Goal: Task Accomplishment & Management: Manage account settings

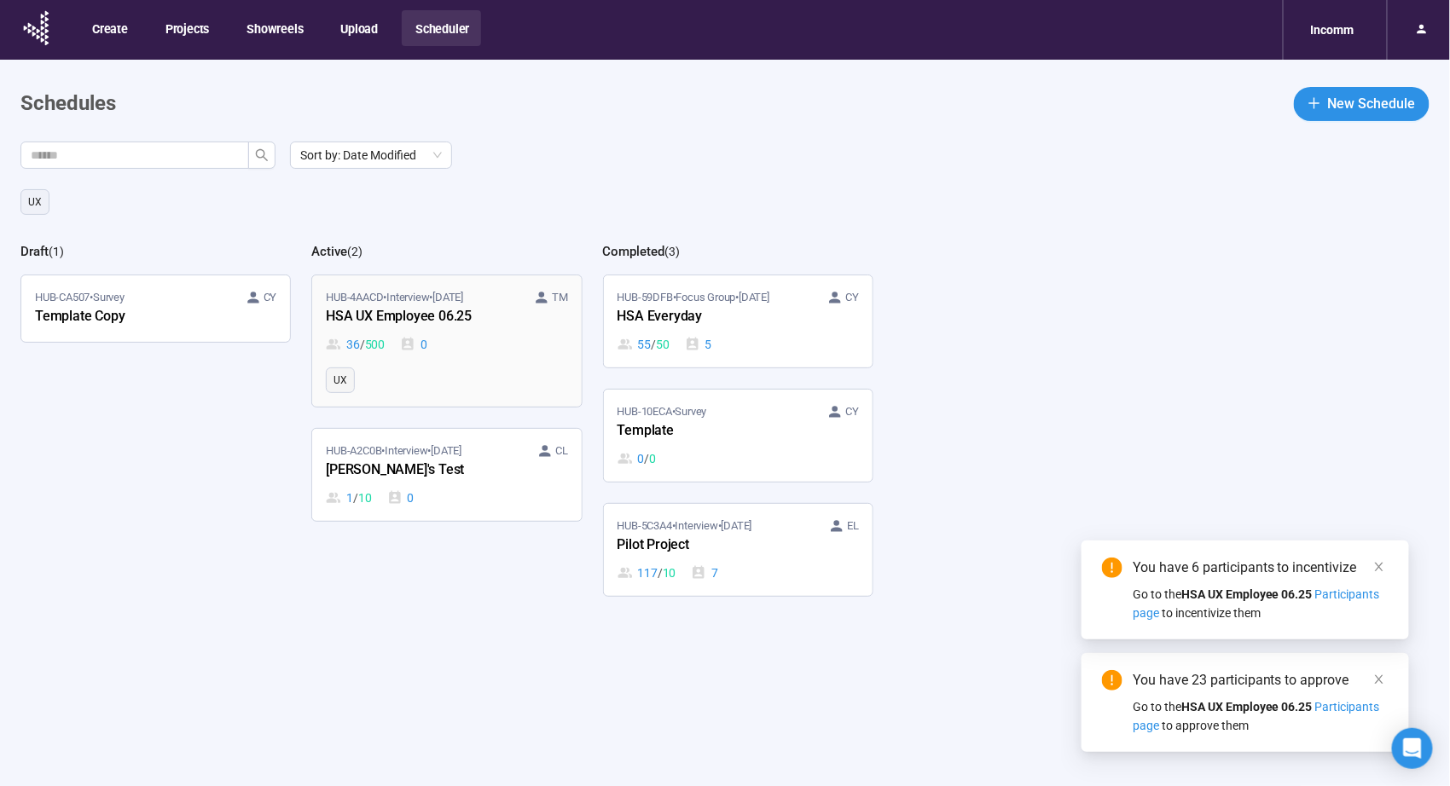
click at [429, 301] on span "HUB-4AACD • Interview • [DATE]" at bounding box center [394, 297] width 137 height 17
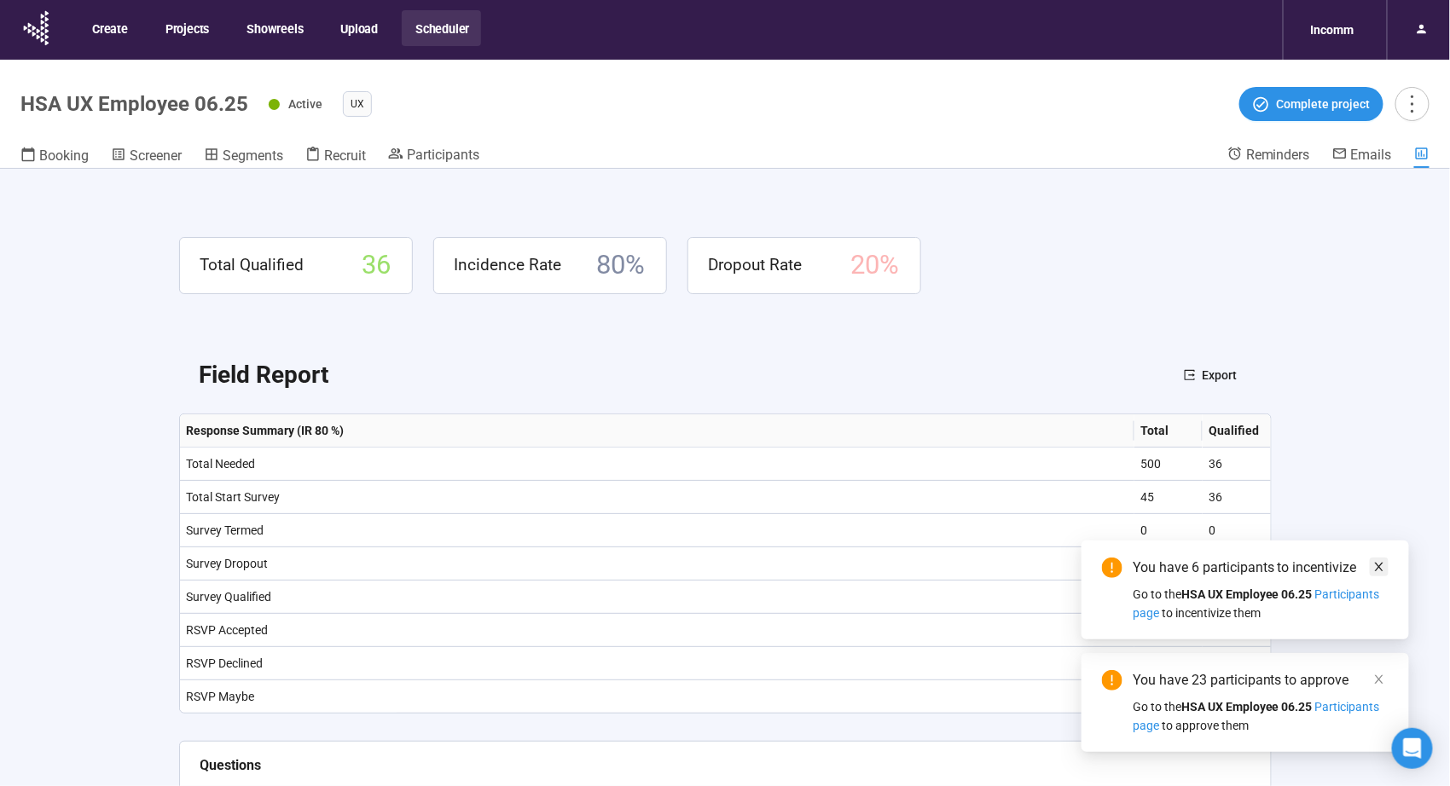
click at [1378, 559] on span at bounding box center [1379, 567] width 12 height 19
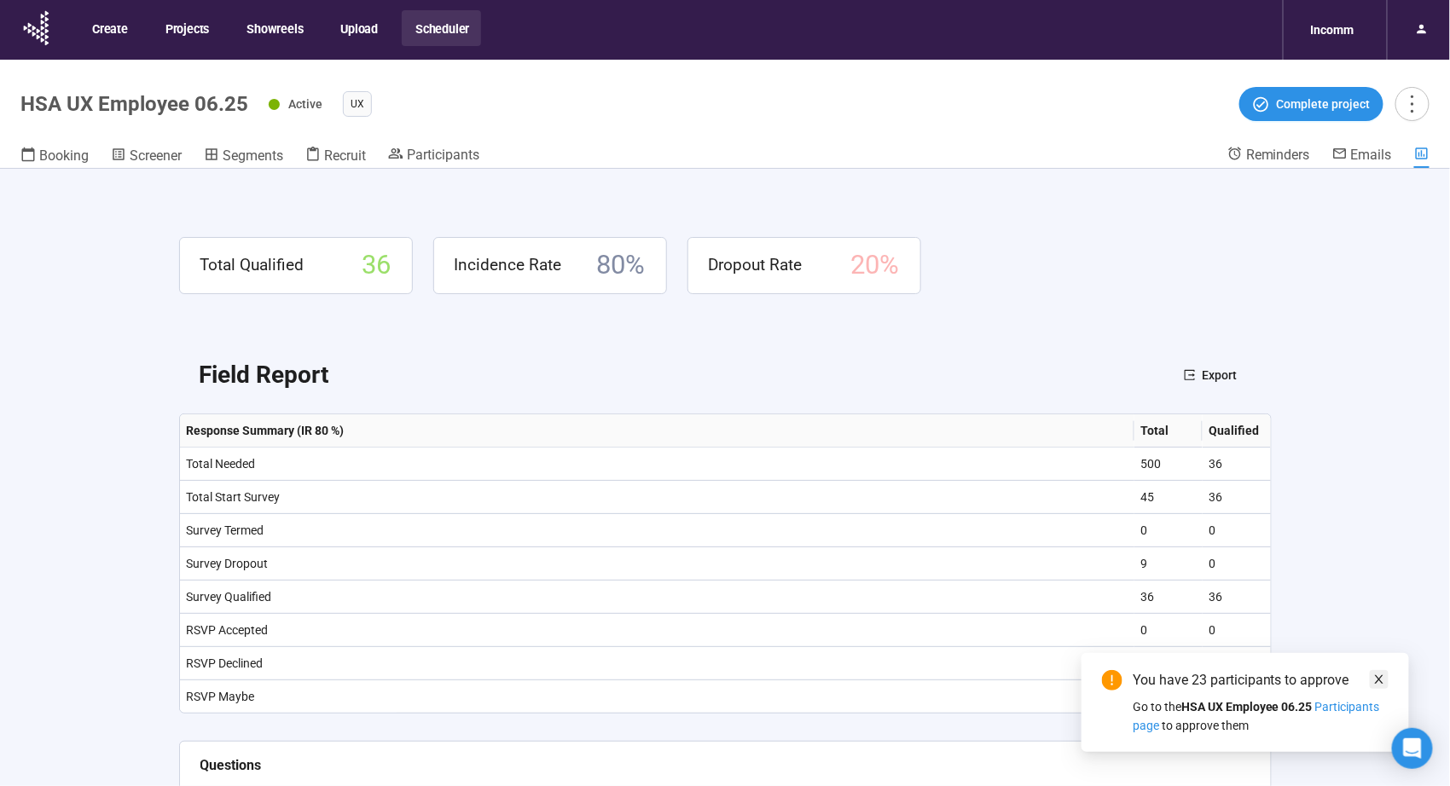
click at [1376, 677] on icon "close" at bounding box center [1379, 680] width 12 height 12
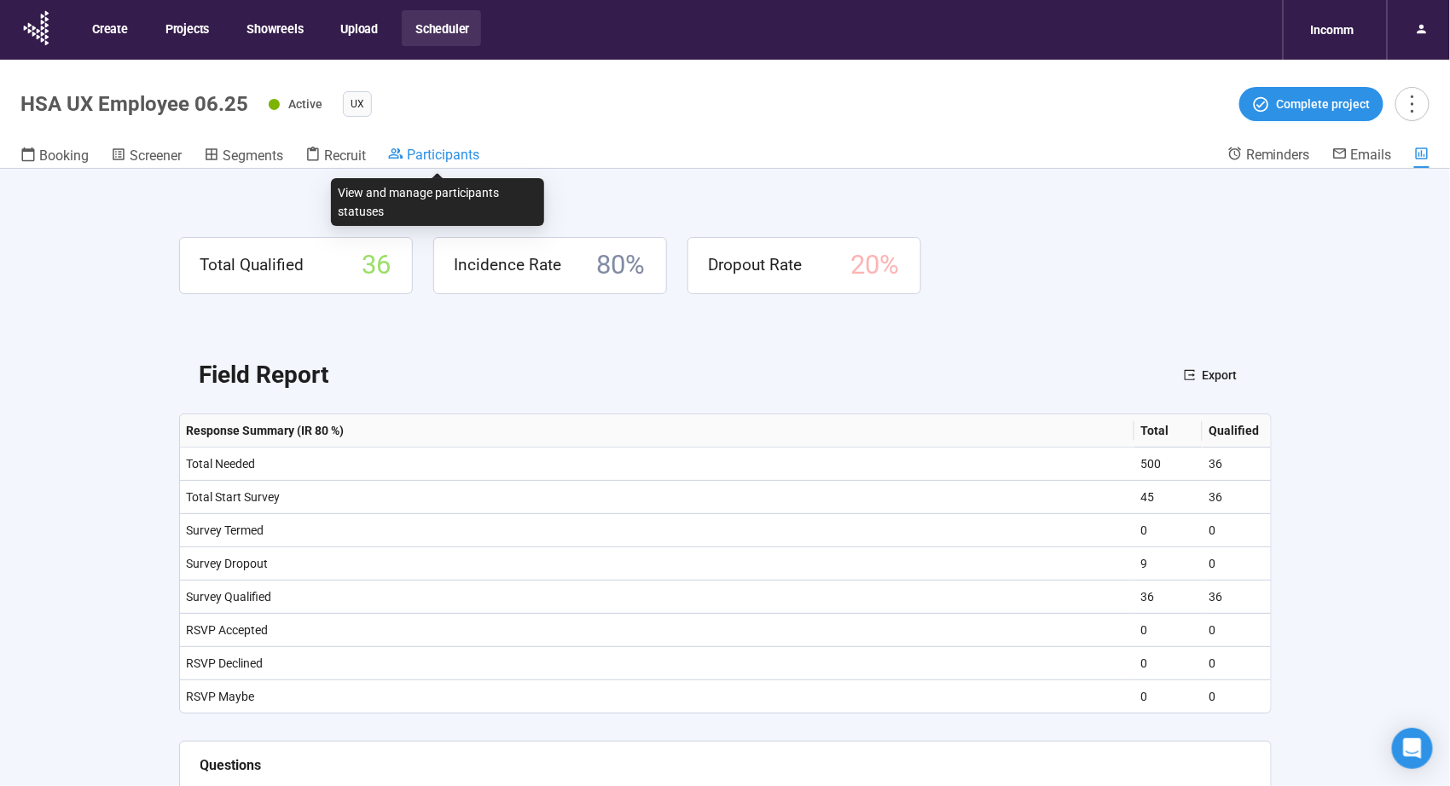
click at [417, 152] on span "Participants" at bounding box center [443, 155] width 72 height 16
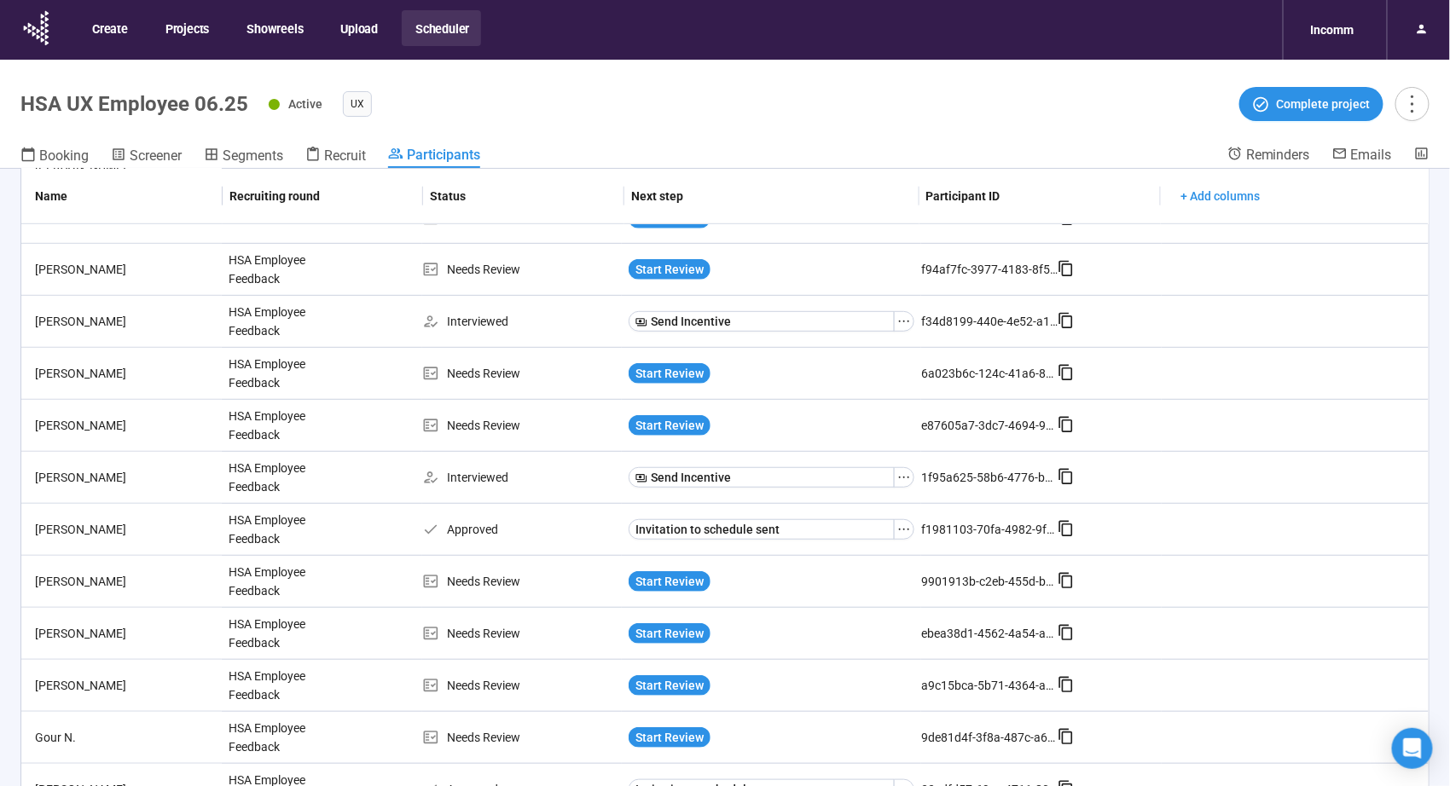
scroll to position [455, 0]
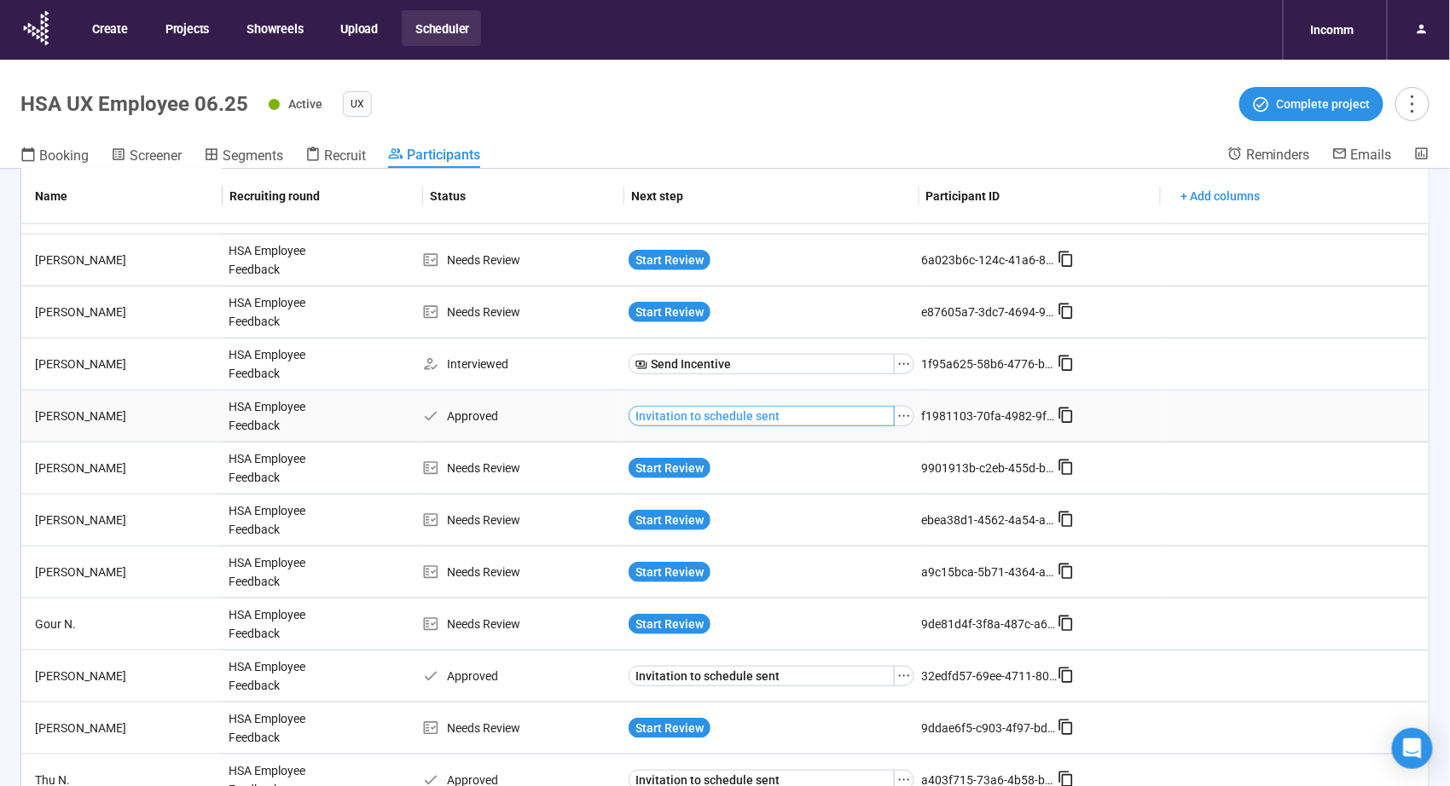
click at [733, 409] on span "Invitation to schedule sent" at bounding box center [707, 416] width 144 height 19
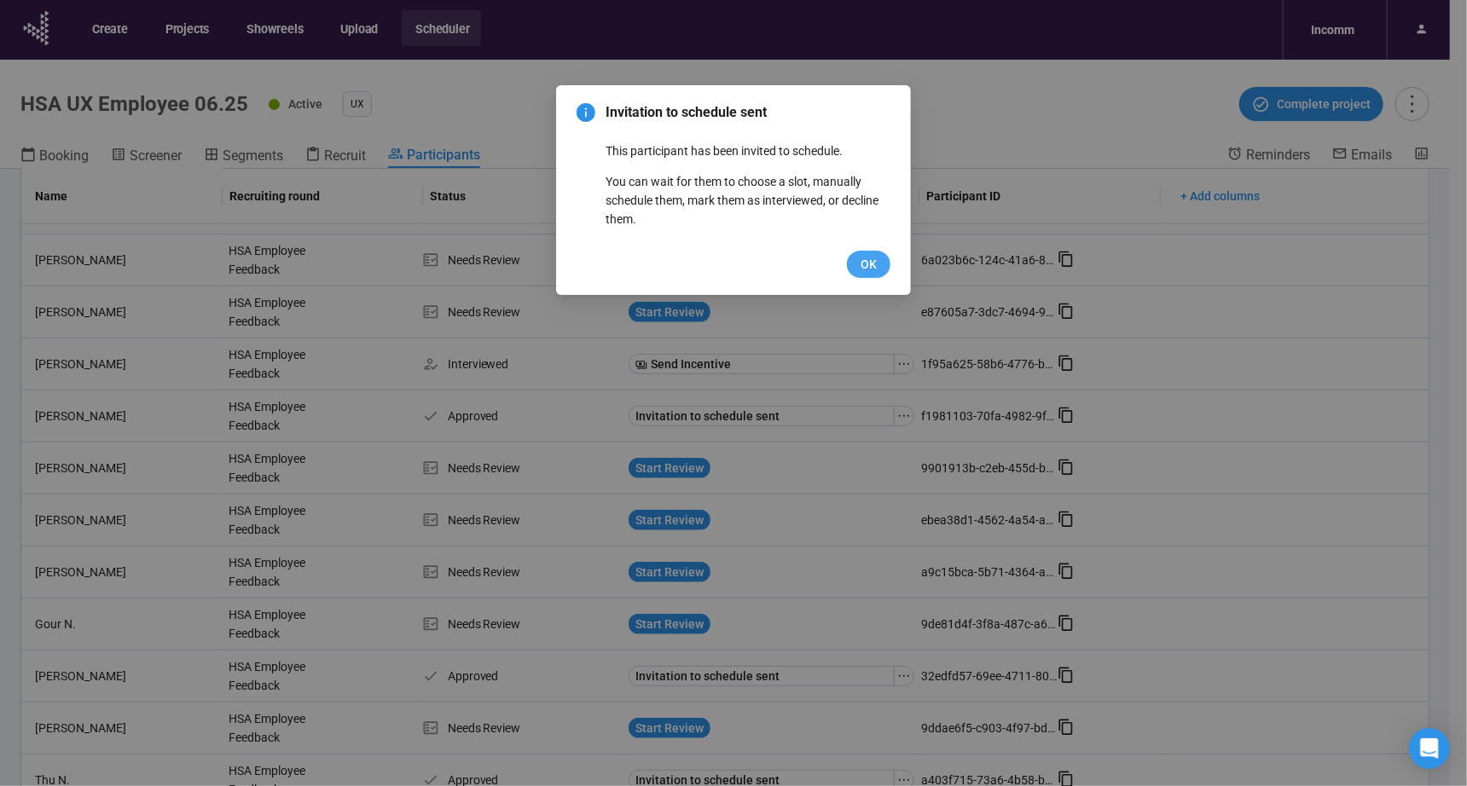
click at [873, 261] on span "OK" at bounding box center [868, 264] width 16 height 19
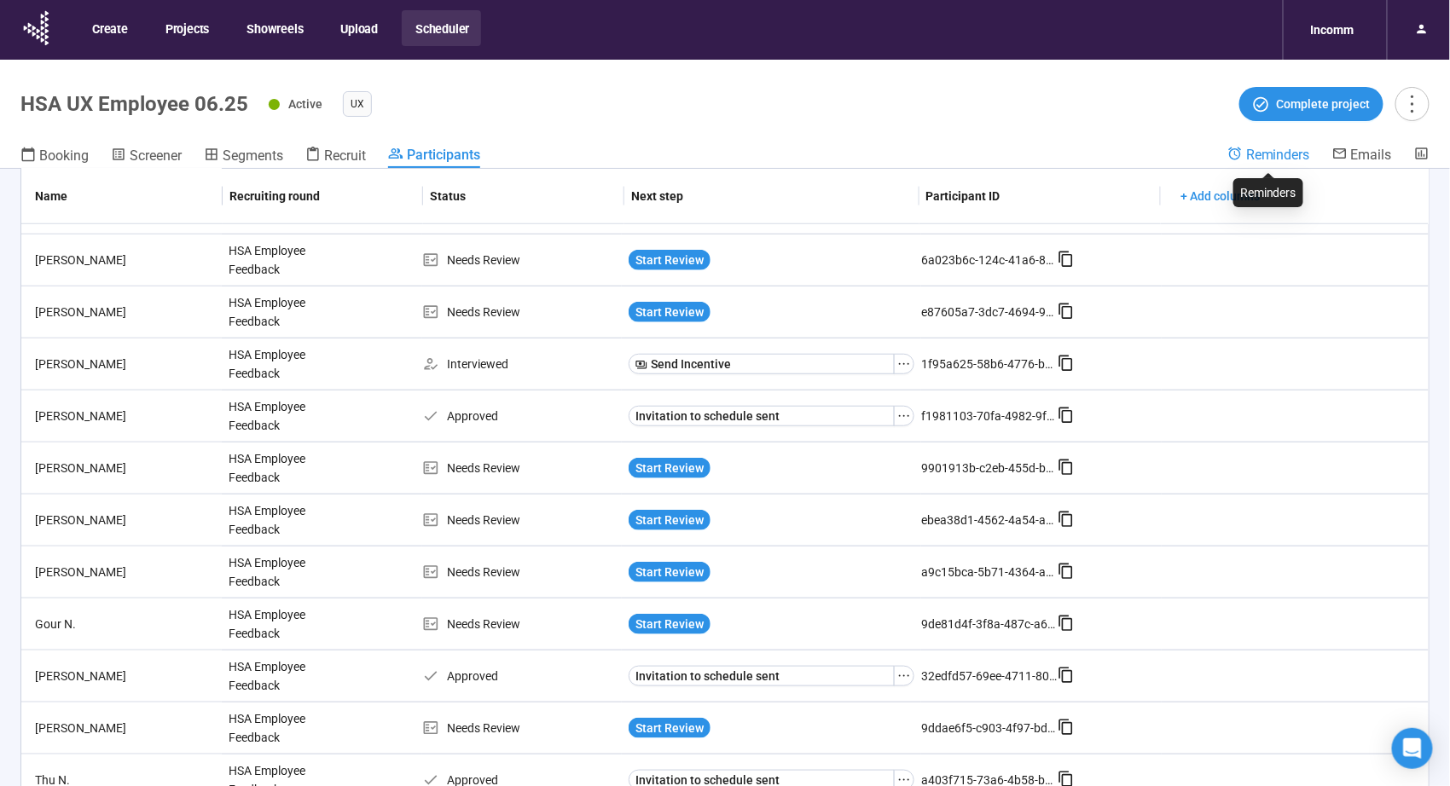
click at [1256, 155] on span "Reminders" at bounding box center [1278, 155] width 64 height 16
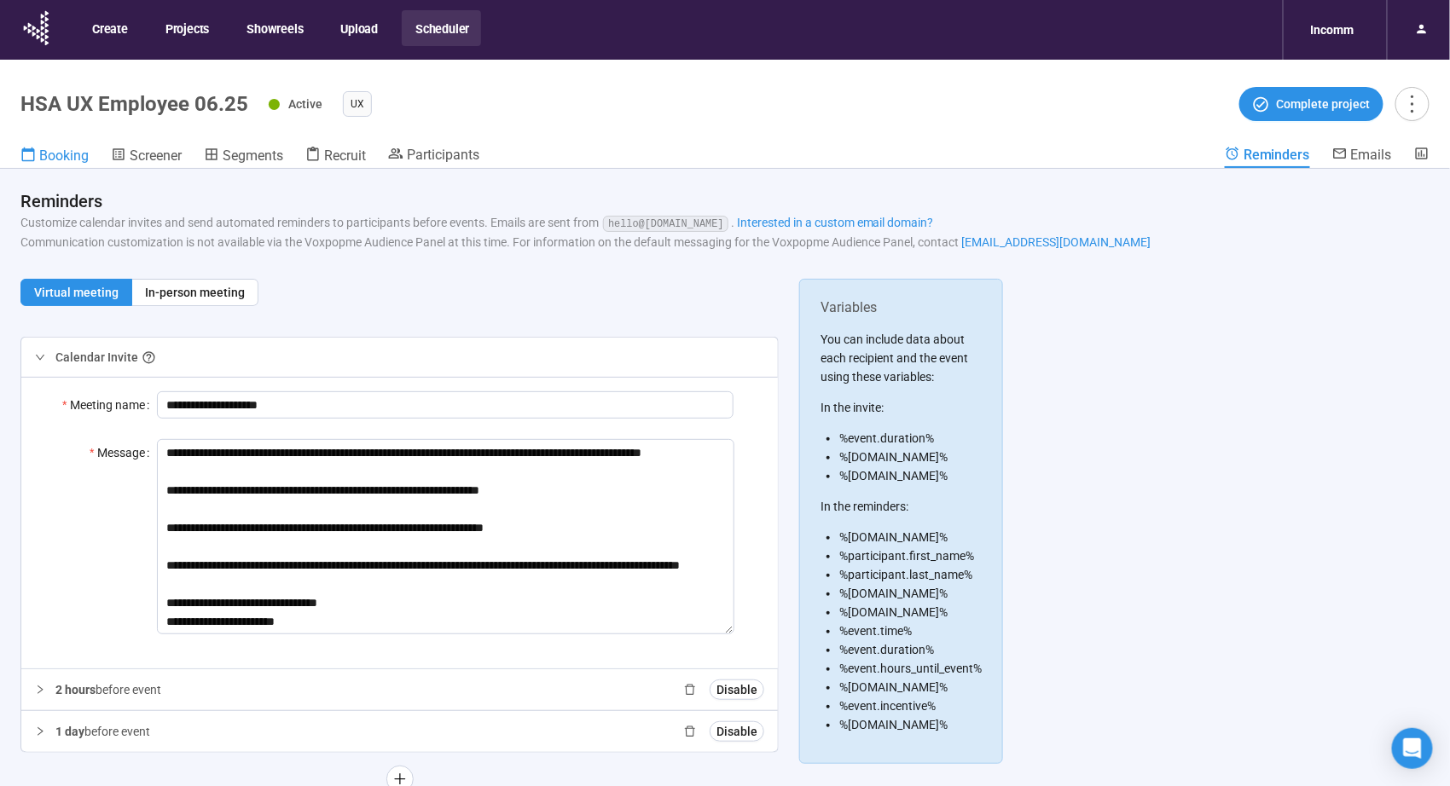
click at [61, 160] on span "Booking" at bounding box center [63, 156] width 49 height 16
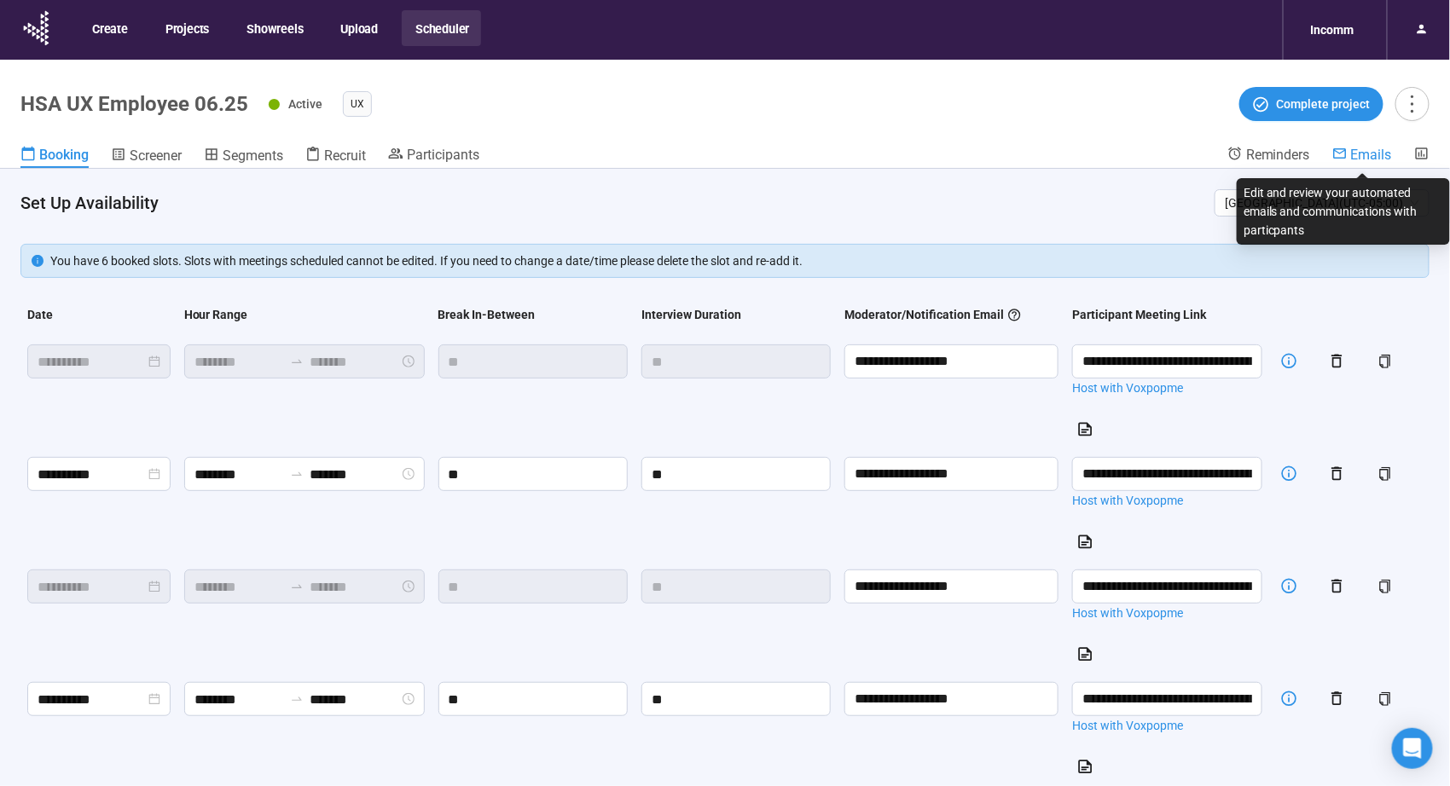
click at [1361, 159] on span "Emails" at bounding box center [1371, 155] width 41 height 16
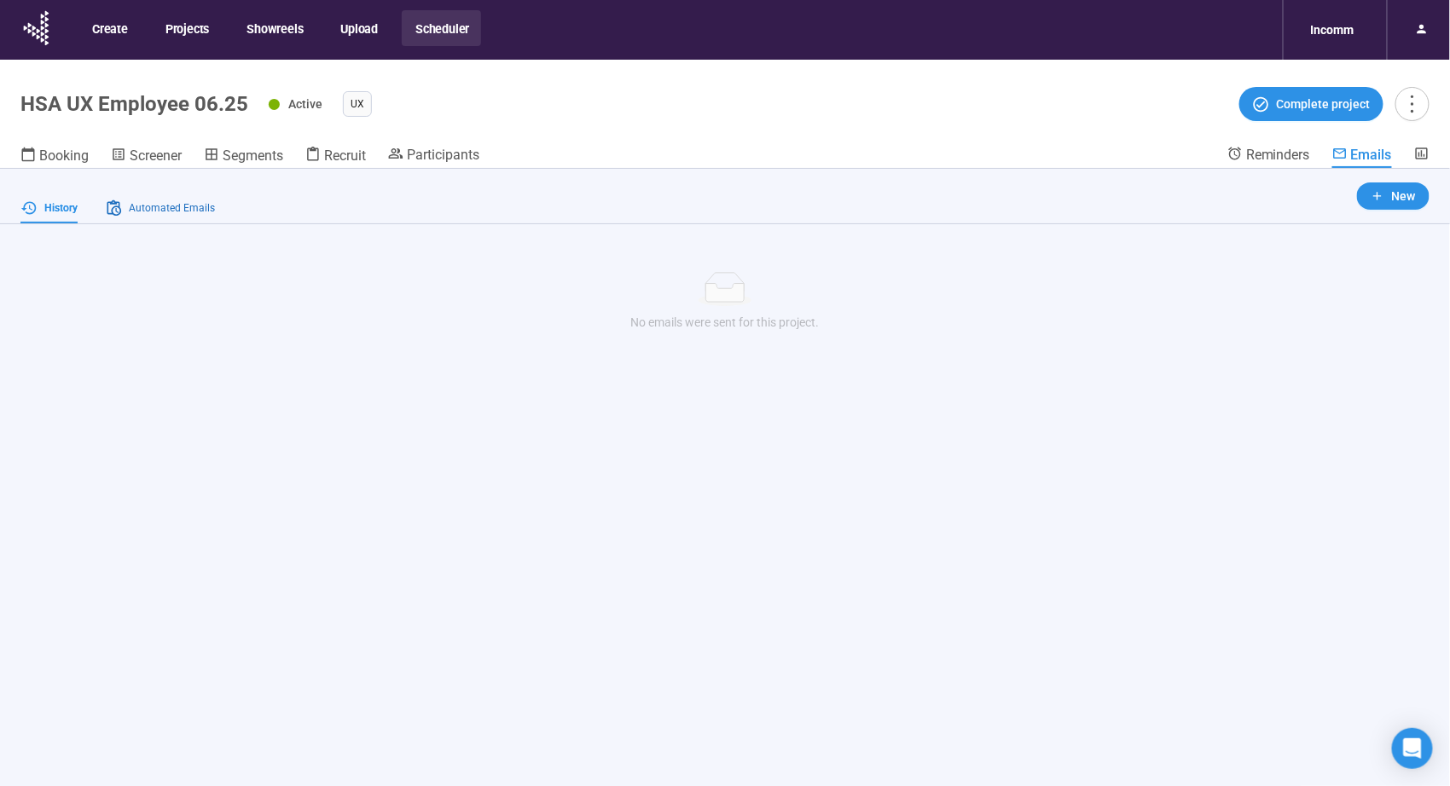
click at [199, 210] on span "Automated Emails" at bounding box center [172, 208] width 86 height 16
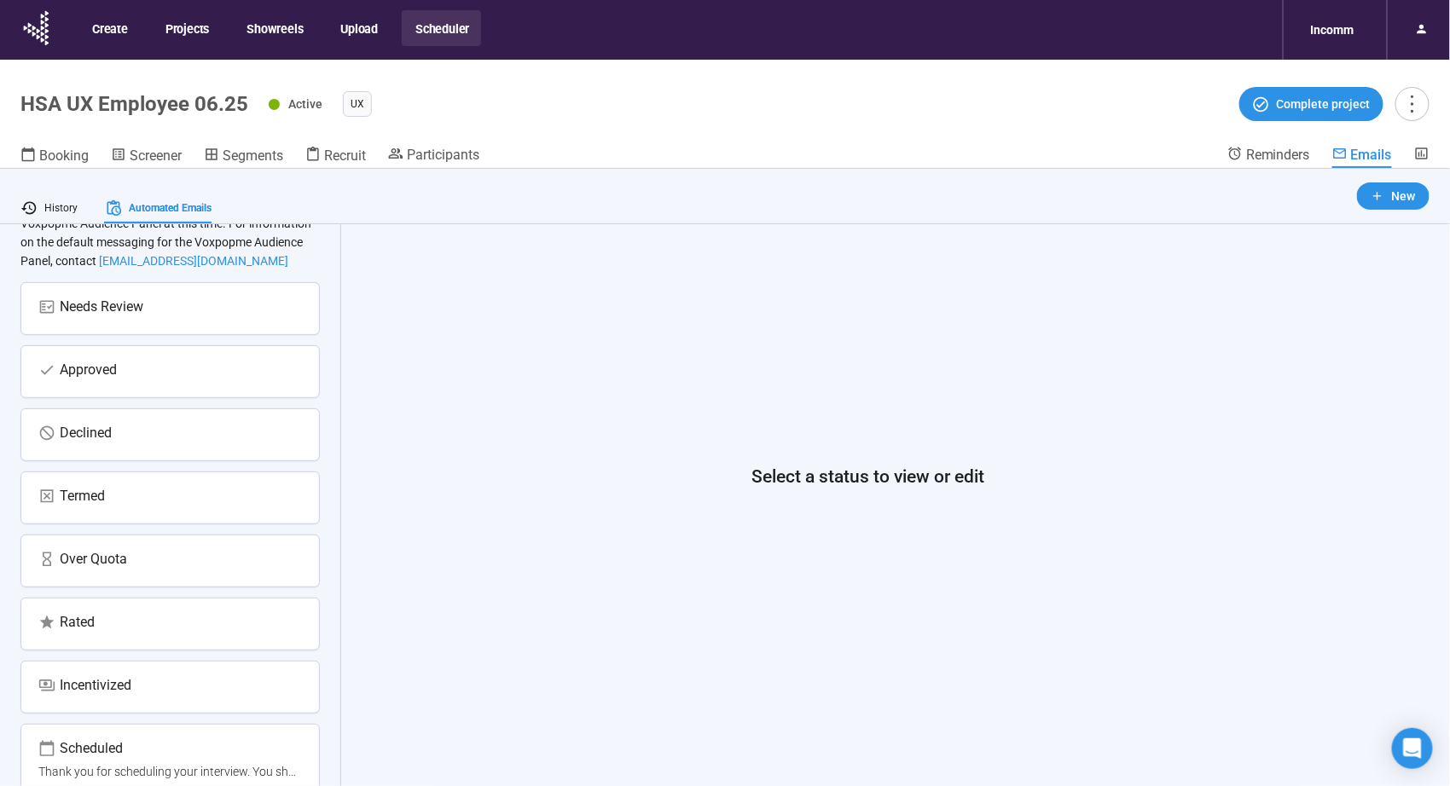
scroll to position [60, 0]
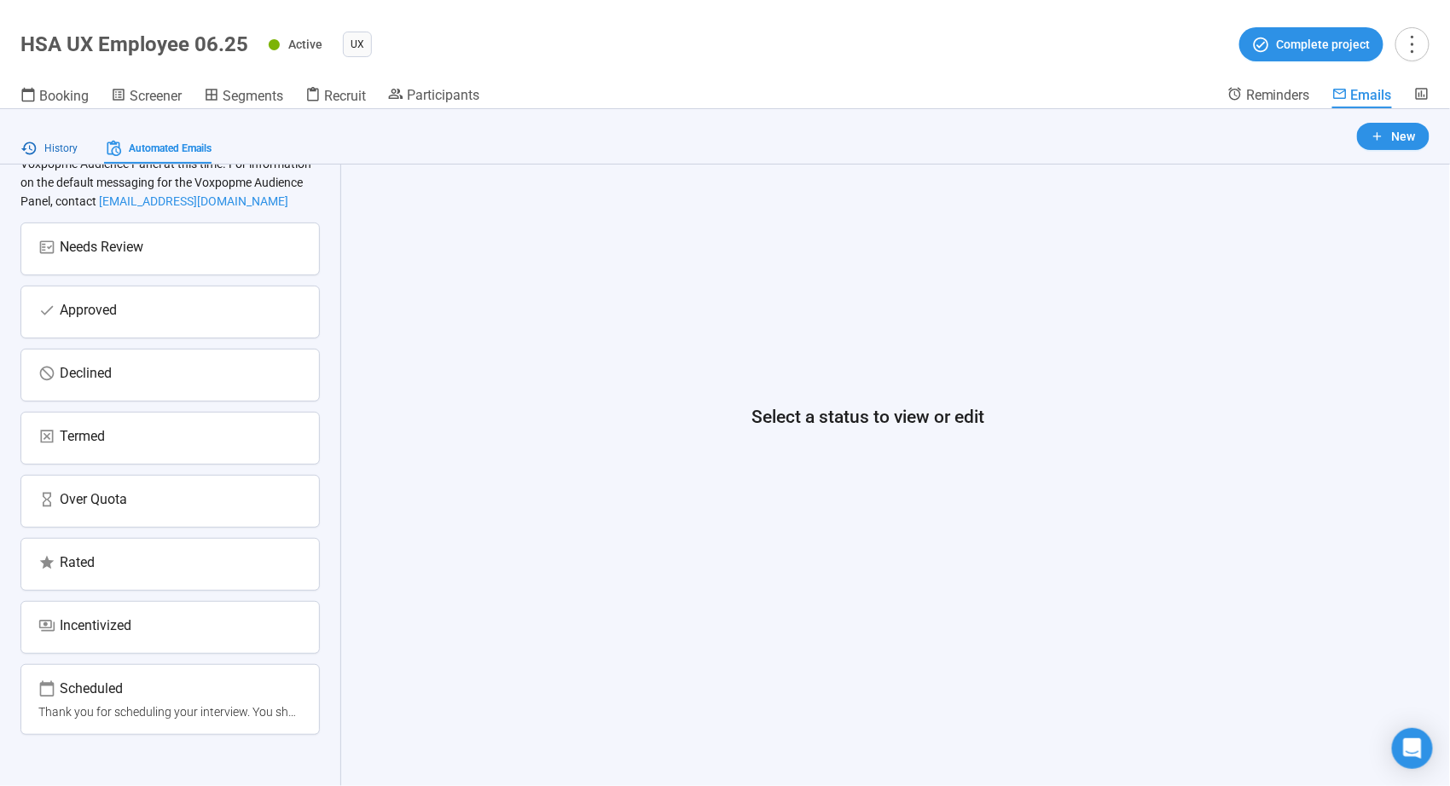
click at [43, 147] on span "History" at bounding box center [48, 148] width 57 height 17
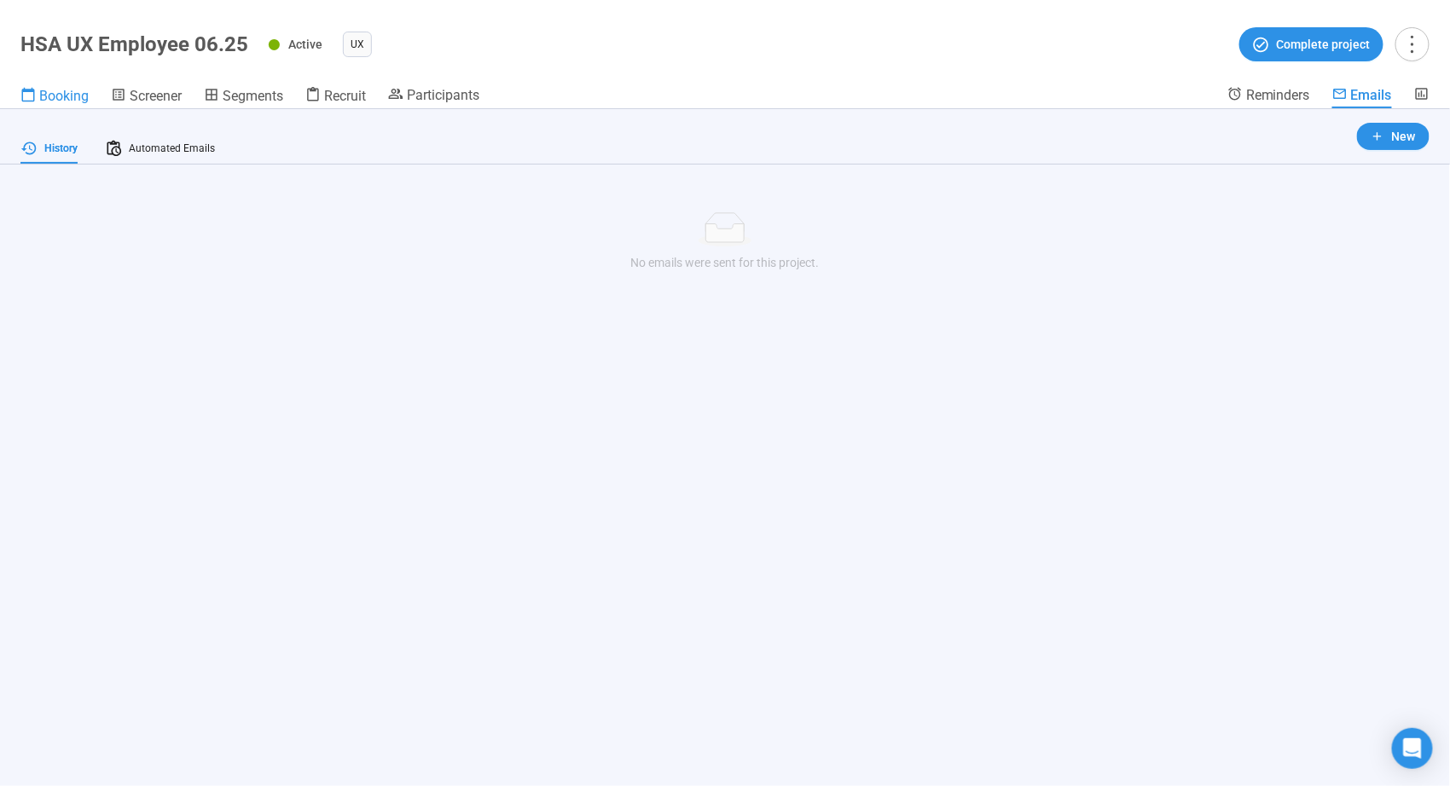
click at [88, 100] on span "Booking" at bounding box center [63, 96] width 49 height 16
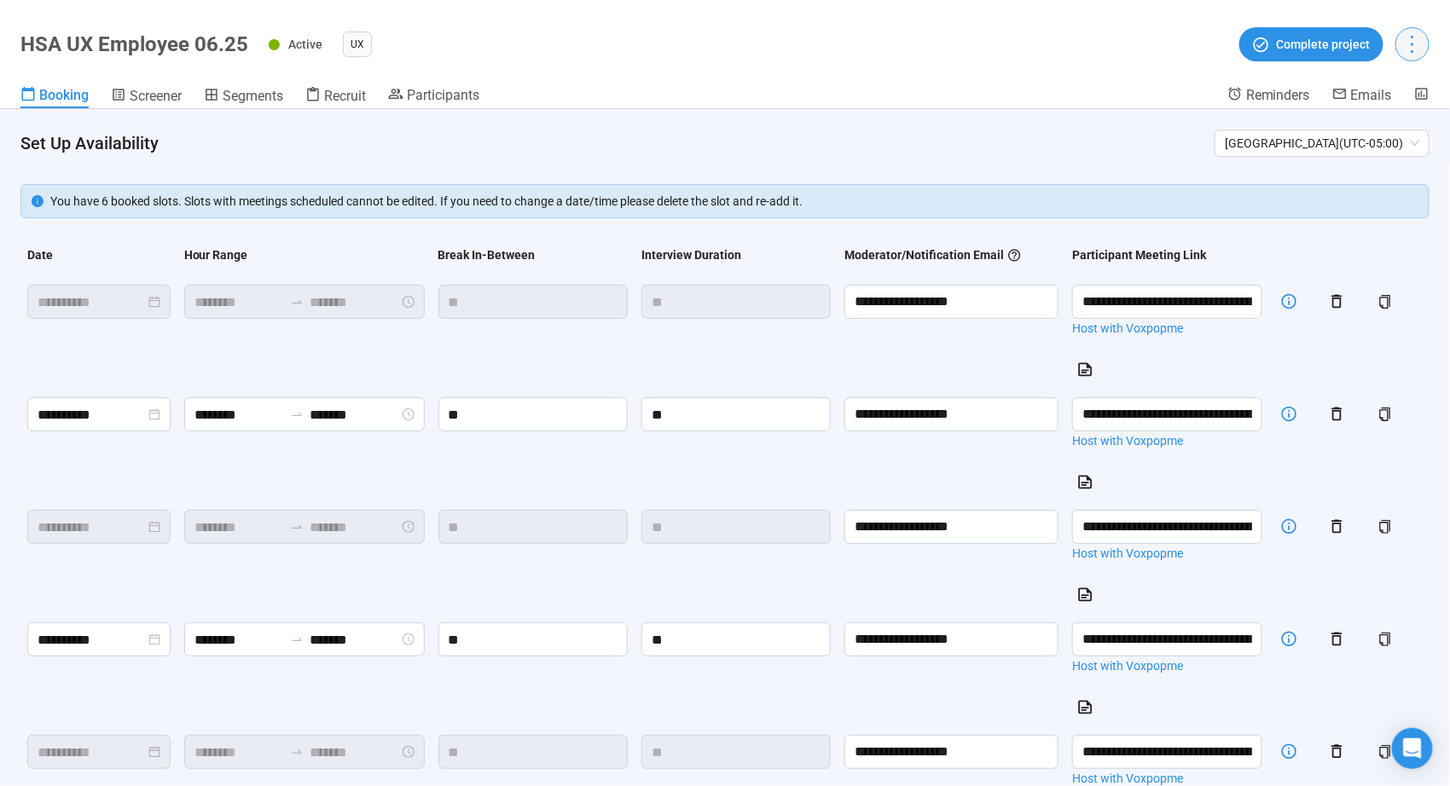
click at [1420, 52] on icon "more" at bounding box center [1411, 43] width 23 height 23
click at [469, 126] on header "Set Up Availability [GEOGRAPHIC_DATA] ( UTC-05:00 )" at bounding box center [725, 136] width 1450 height 55
click at [453, 82] on header "HSA UX Employee 06.25 Active UX Complete project Booking Screener Segments Recr…" at bounding box center [725, 54] width 1450 height 109
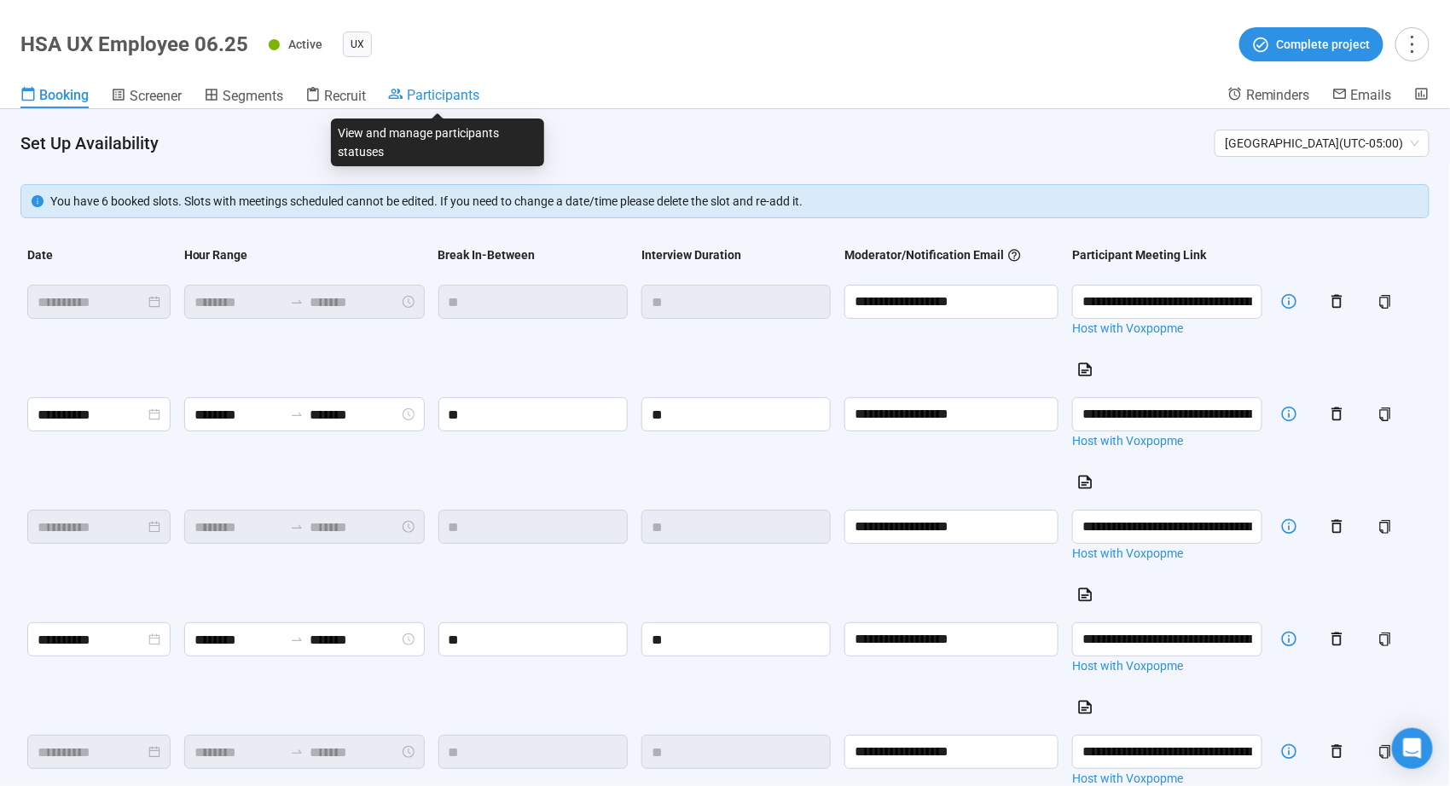
click at [448, 102] on span "Participants" at bounding box center [443, 95] width 72 height 16
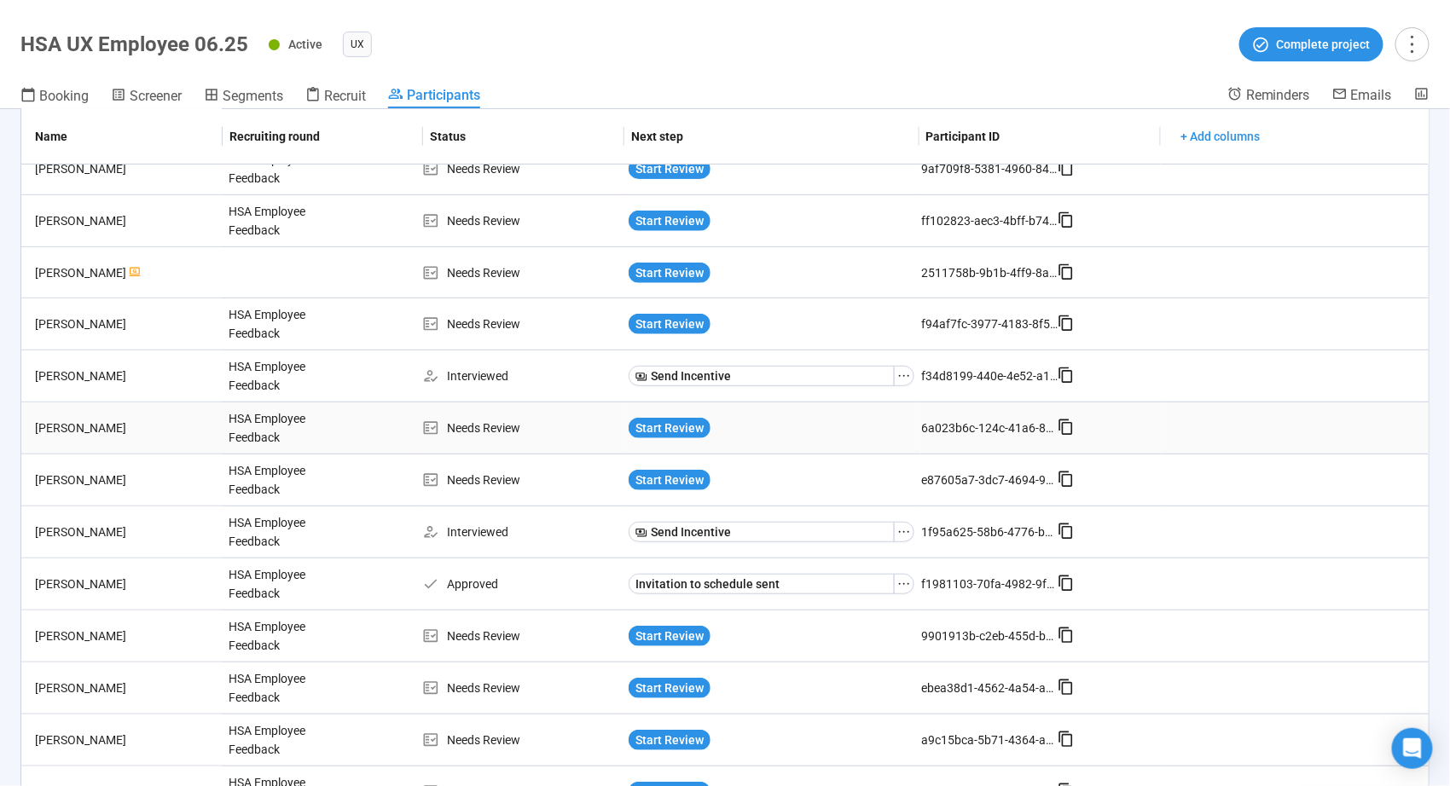
scroll to position [455, 0]
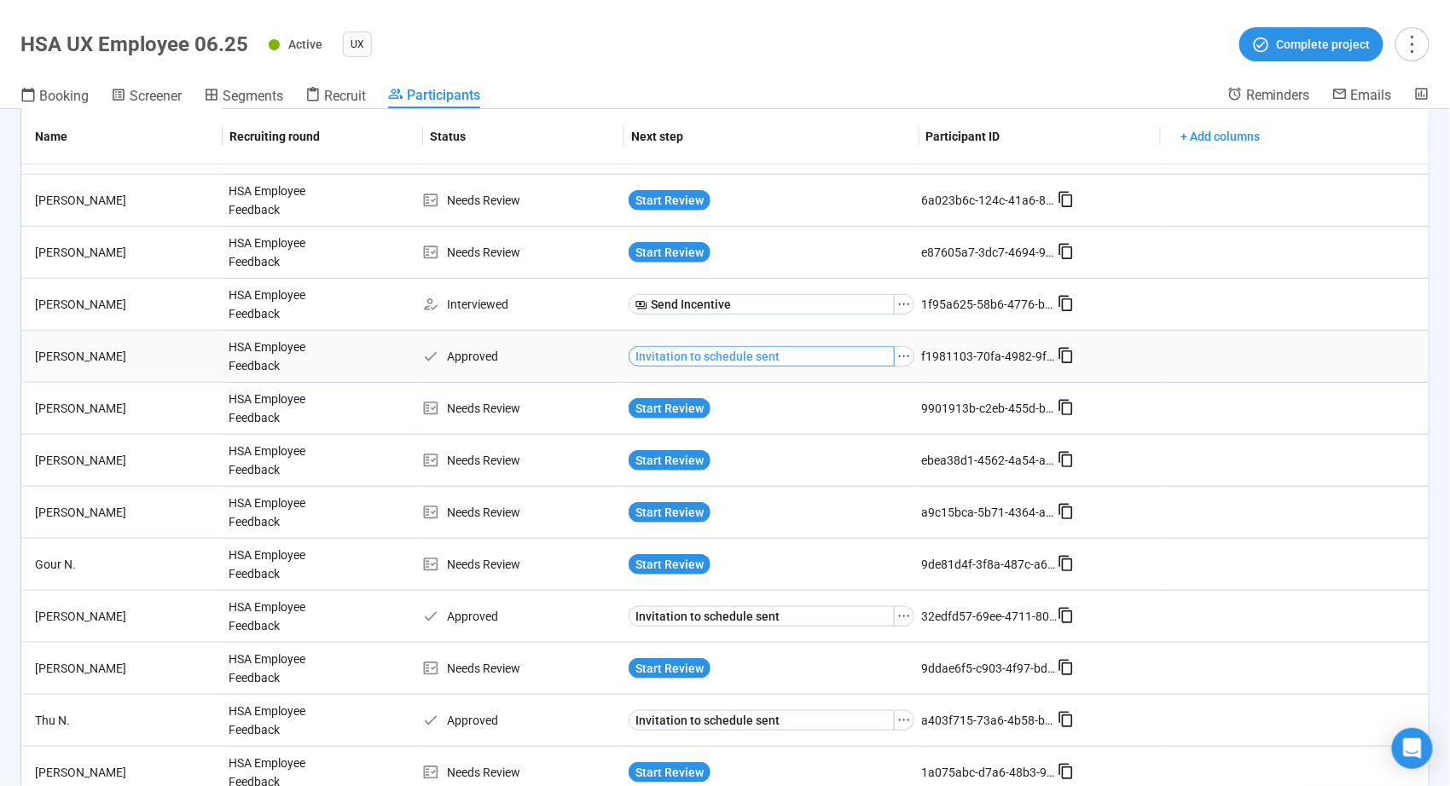
click at [661, 353] on span "Invitation to schedule sent" at bounding box center [707, 356] width 144 height 19
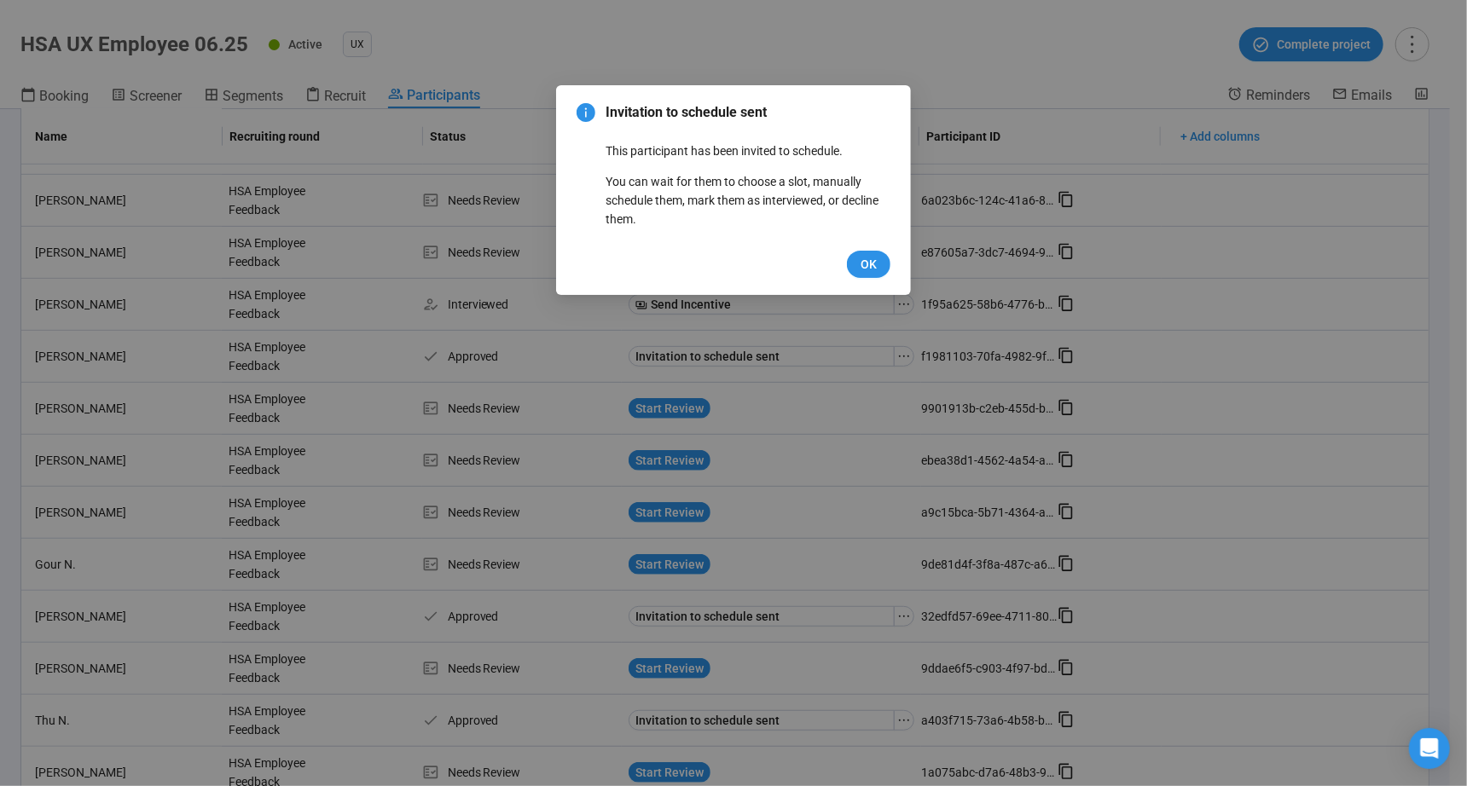
click at [884, 248] on div "Invitation to schedule sent This participant has been invited to schedule. You …" at bounding box center [734, 190] width 314 height 176
click at [880, 273] on button "OK" at bounding box center [868, 264] width 43 height 27
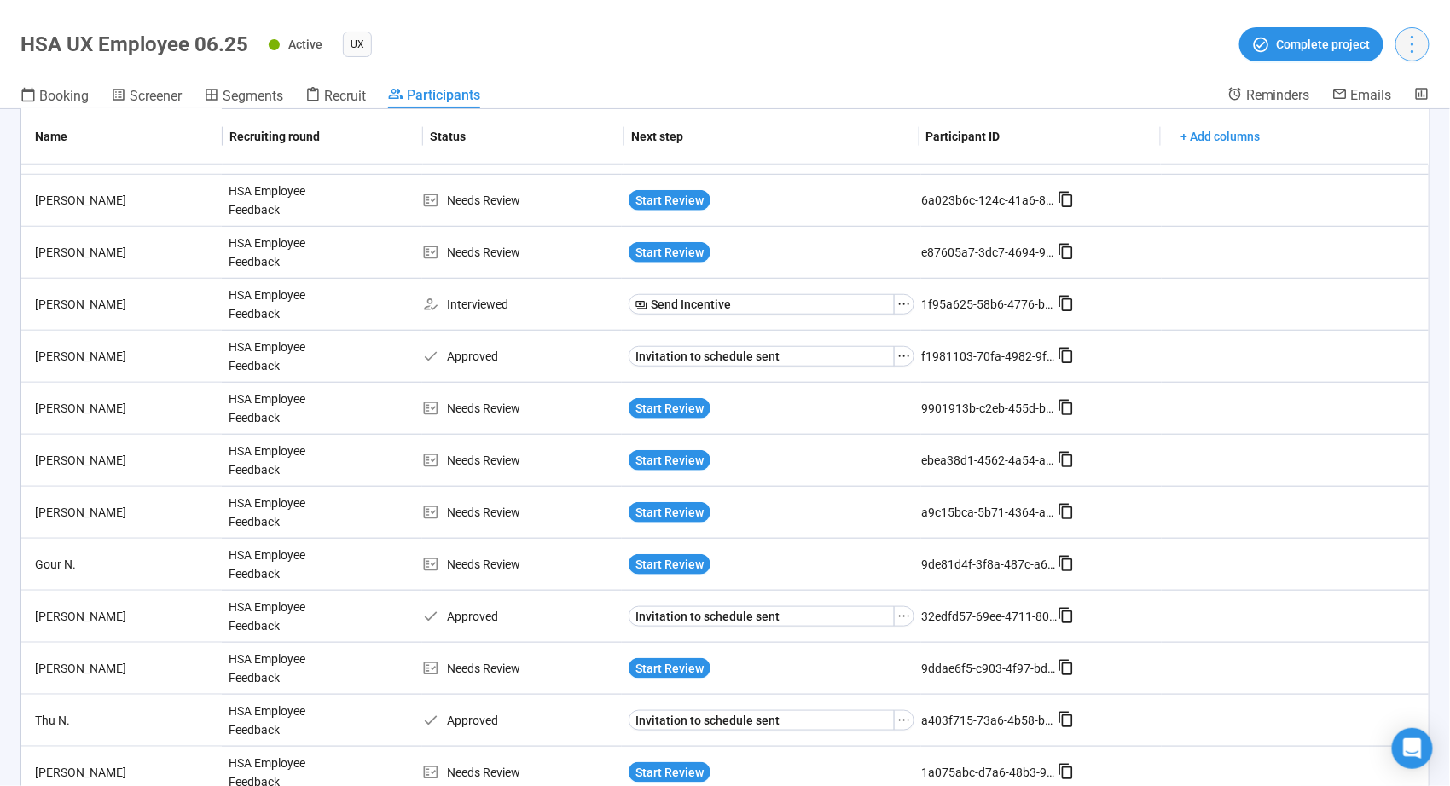
click at [1424, 34] on button "button" at bounding box center [1412, 44] width 34 height 34
drag, startPoint x: 1196, startPoint y: 75, endPoint x: 1205, endPoint y: 68, distance: 11.6
click at [1197, 72] on header "HSA UX Employee 06.25 Active UX Complete project Booking Screener Segments Recr…" at bounding box center [725, 54] width 1450 height 109
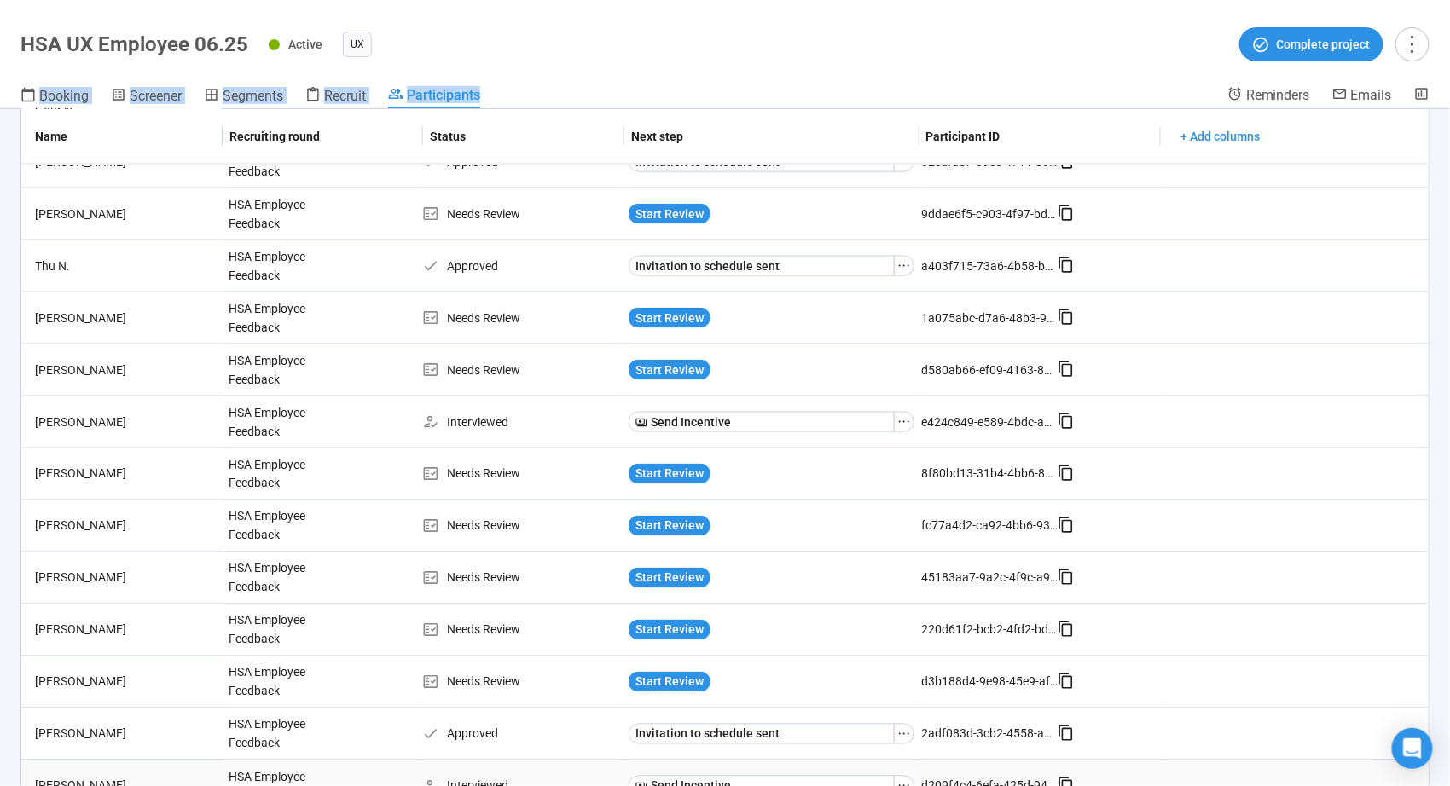
scroll to position [1088, 0]
